Goal: Information Seeking & Learning: Compare options

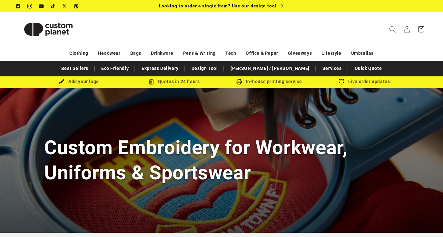
click at [393, 29] on icon "Search" at bounding box center [392, 29] width 7 height 7
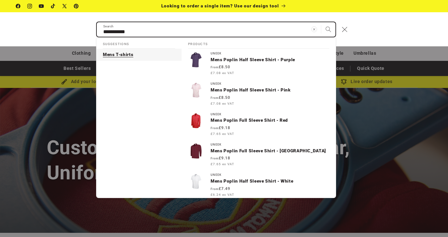
type input "**********"
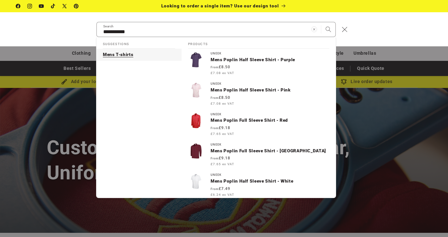
click at [130, 53] on p "Mens T-shirts" at bounding box center [118, 55] width 30 height 6
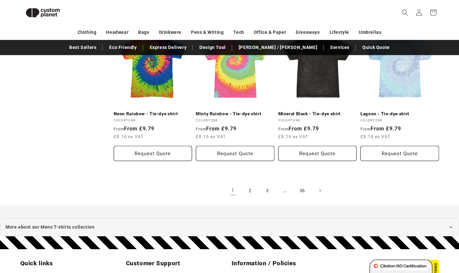
scroll to position [696, 0]
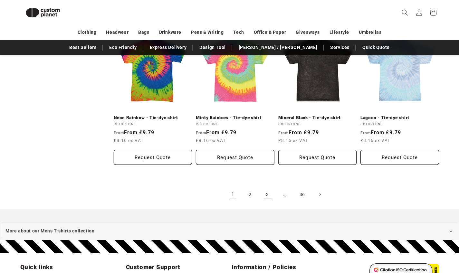
click at [270, 192] on link "3" at bounding box center [268, 195] width 14 height 14
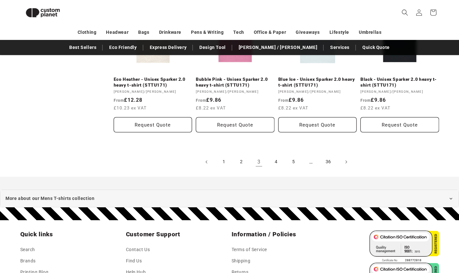
scroll to position [745, 0]
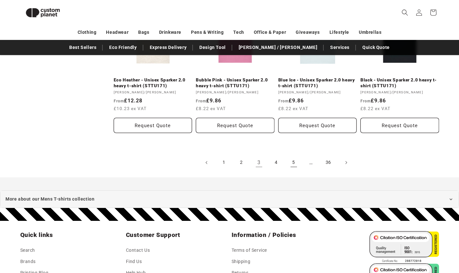
click at [296, 156] on link "5" at bounding box center [294, 163] width 14 height 14
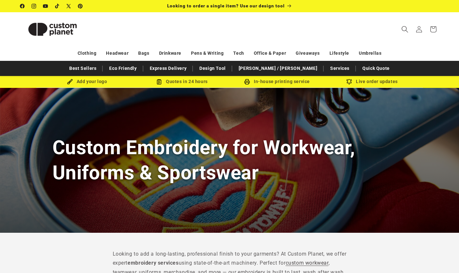
click at [406, 27] on icon "Search" at bounding box center [405, 29] width 7 height 7
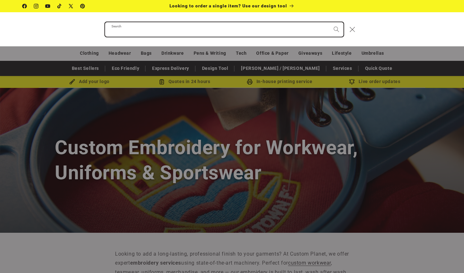
click at [130, 33] on input "Search" at bounding box center [224, 29] width 238 height 15
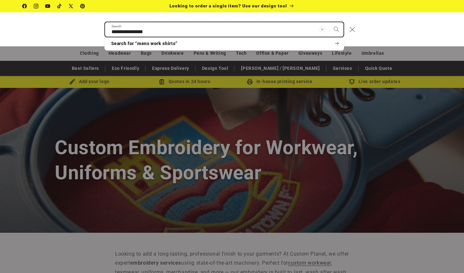
type input "**********"
click at [336, 29] on button "Search" at bounding box center [336, 29] width 14 height 14
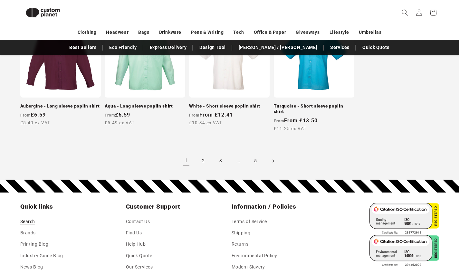
scroll to position [638, 0]
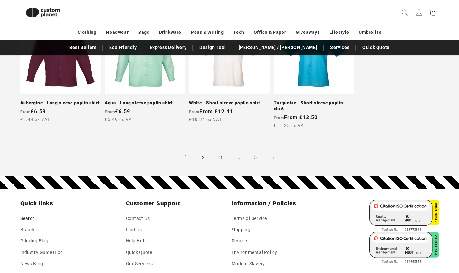
click at [203, 152] on link "2" at bounding box center [204, 158] width 14 height 14
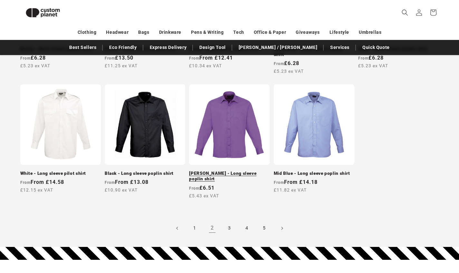
scroll to position [615, 0]
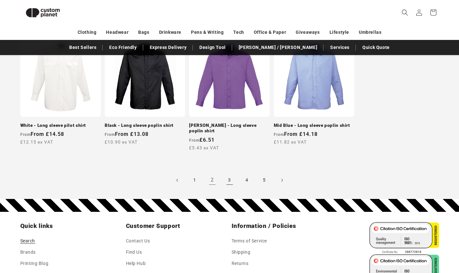
click at [229, 180] on link "3" at bounding box center [230, 180] width 14 height 14
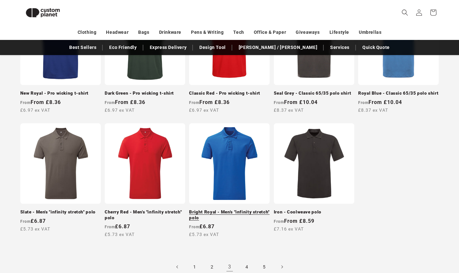
scroll to position [539, 0]
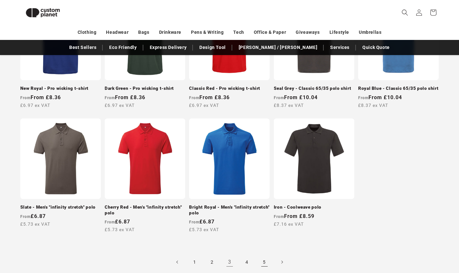
click at [264, 260] on link "5" at bounding box center [264, 262] width 14 height 14
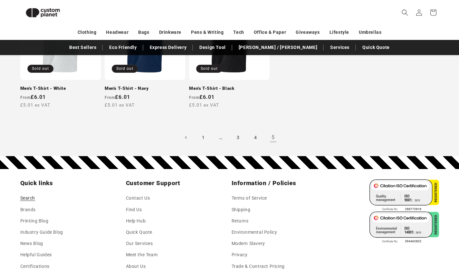
scroll to position [665, 0]
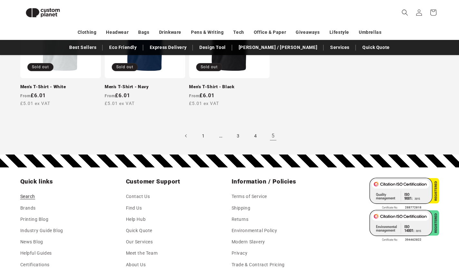
click at [273, 134] on link "5" at bounding box center [273, 136] width 14 height 14
click at [256, 134] on link "4" at bounding box center [256, 136] width 14 height 14
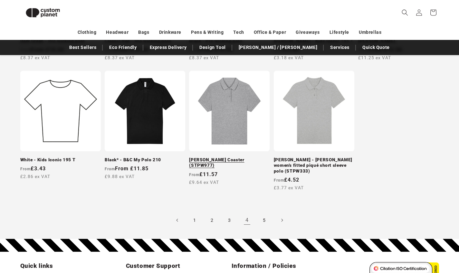
scroll to position [593, 0]
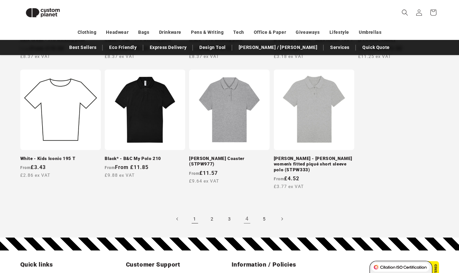
click at [193, 214] on link "1" at bounding box center [195, 219] width 14 height 14
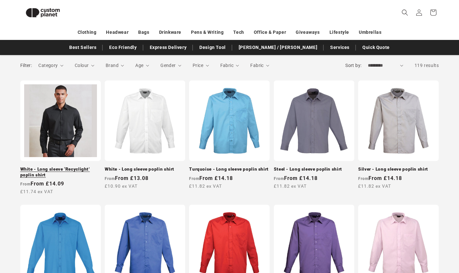
scroll to position [92, 0]
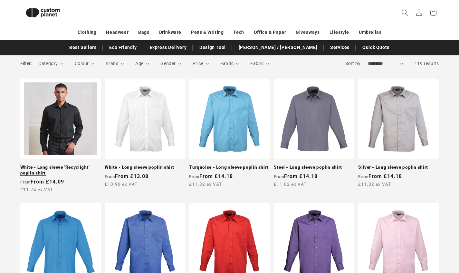
click at [62, 165] on link "White - Long sleeve ‘Recyclight’ poplin shirt" at bounding box center [60, 170] width 81 height 11
click at [146, 165] on link "White - Long sleeve poplin shirt" at bounding box center [145, 168] width 81 height 6
click at [66, 165] on link "White - Long sleeve ‘Recyclight’ poplin shirt" at bounding box center [60, 170] width 81 height 11
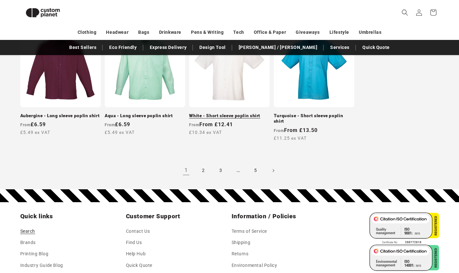
scroll to position [626, 0]
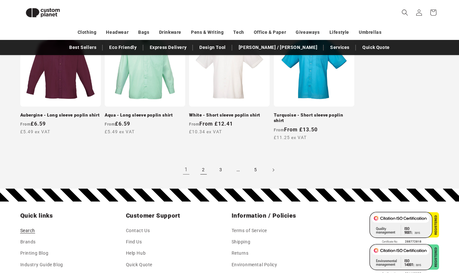
click at [204, 163] on link "2" at bounding box center [204, 170] width 14 height 14
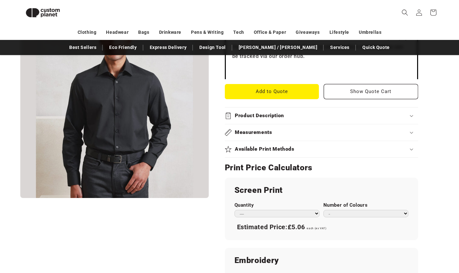
scroll to position [248, 0]
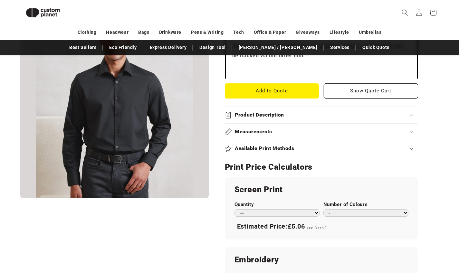
click at [409, 130] on div "Measurements" at bounding box center [321, 132] width 193 height 7
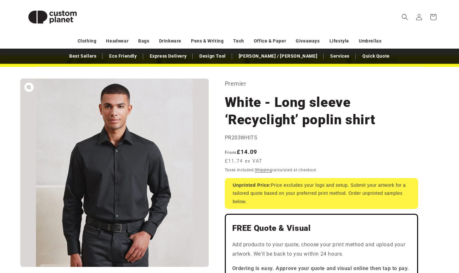
scroll to position [22, 0]
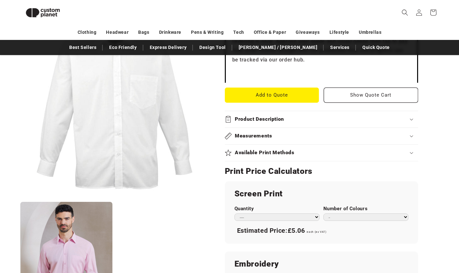
scroll to position [245, 0]
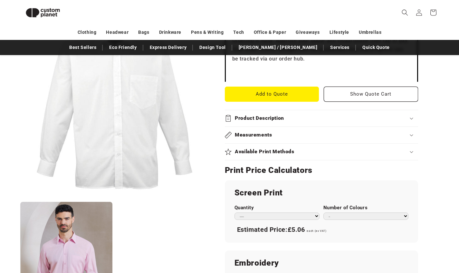
click at [258, 133] on h2 "Measurements" at bounding box center [253, 135] width 37 height 7
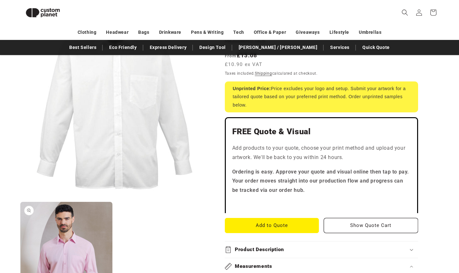
scroll to position [83, 0]
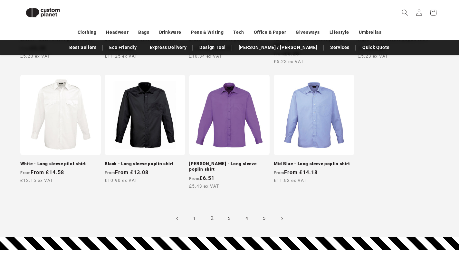
scroll to position [578, 0]
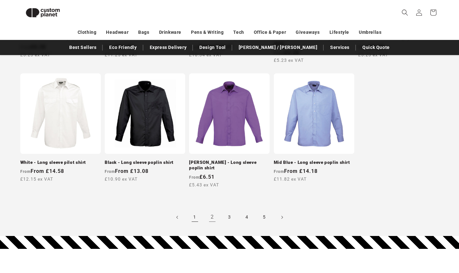
click at [194, 215] on link "1" at bounding box center [195, 217] width 14 height 14
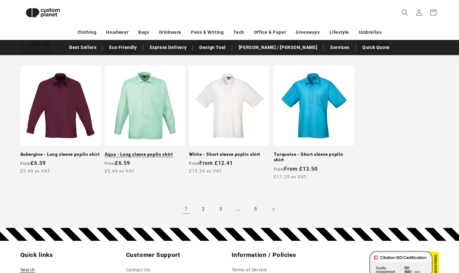
scroll to position [587, 0]
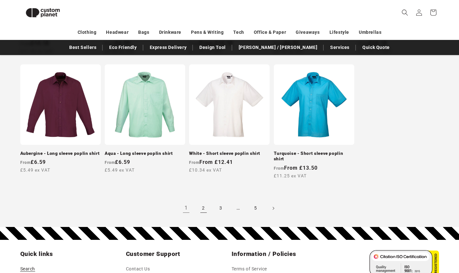
click at [203, 201] on link "2" at bounding box center [204, 208] width 14 height 14
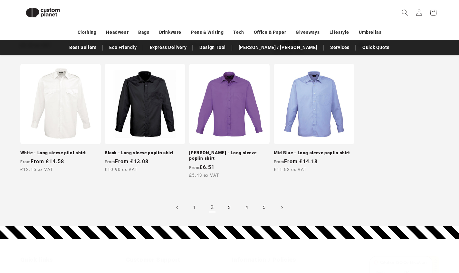
scroll to position [588, 0]
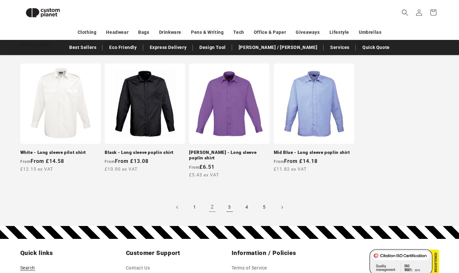
click at [229, 205] on link "3" at bounding box center [230, 207] width 14 height 14
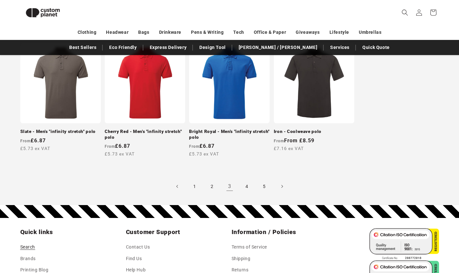
scroll to position [615, 0]
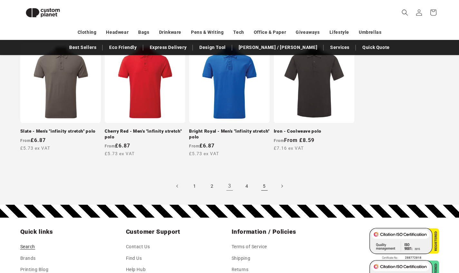
click at [264, 183] on link "5" at bounding box center [264, 186] width 14 height 14
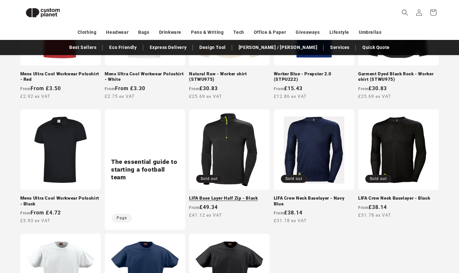
scroll to position [430, 0]
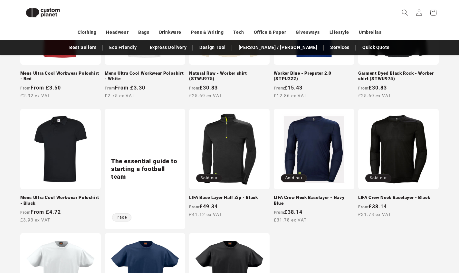
click at [393, 195] on link "LIFA Crew Neck Baselayer - Black" at bounding box center [398, 198] width 81 height 6
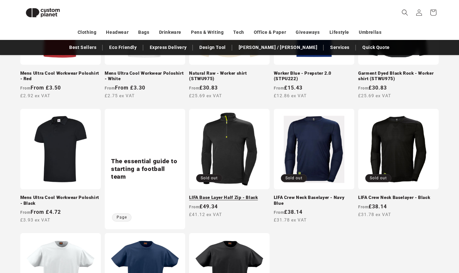
click at [222, 195] on link "LIFA Base Layer Half Zip - Black" at bounding box center [229, 198] width 81 height 6
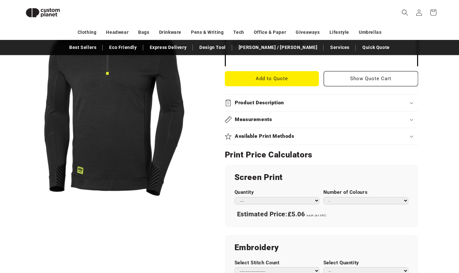
scroll to position [245, 0]
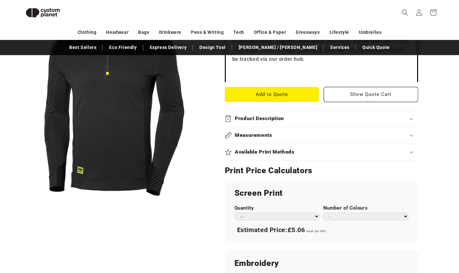
click at [412, 132] on div "Measurements" at bounding box center [321, 135] width 193 height 7
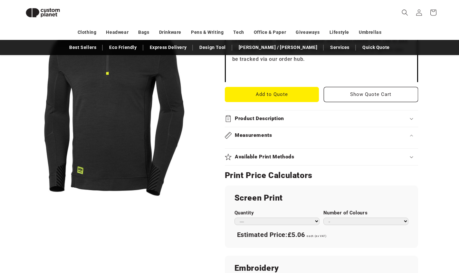
click at [410, 135] on icon at bounding box center [411, 136] width 3 height 2
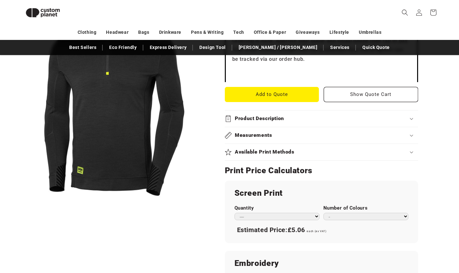
click at [410, 135] on icon at bounding box center [411, 136] width 3 height 2
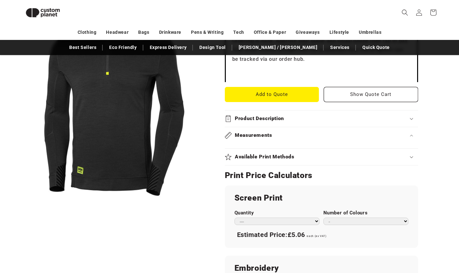
click at [410, 135] on icon at bounding box center [411, 136] width 3 height 2
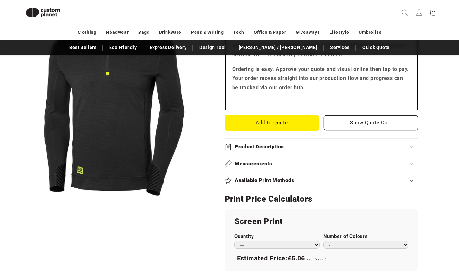
scroll to position [234, 0]
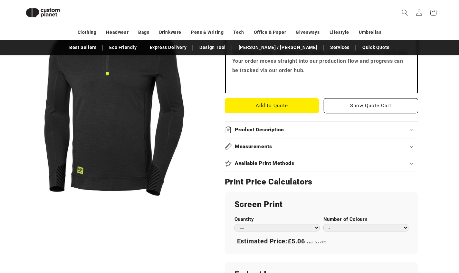
click at [412, 144] on summary "Measurements" at bounding box center [321, 147] width 193 height 16
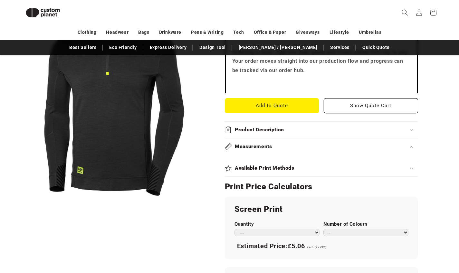
click at [411, 146] on div "Measurements" at bounding box center [321, 146] width 193 height 7
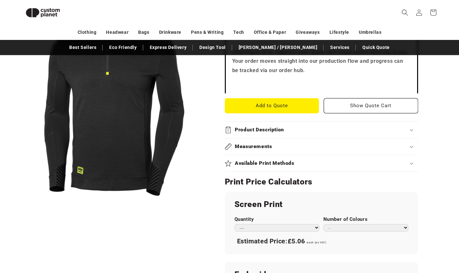
click at [411, 146] on div "Measurements" at bounding box center [321, 146] width 193 height 7
